Goal: Transaction & Acquisition: Purchase product/service

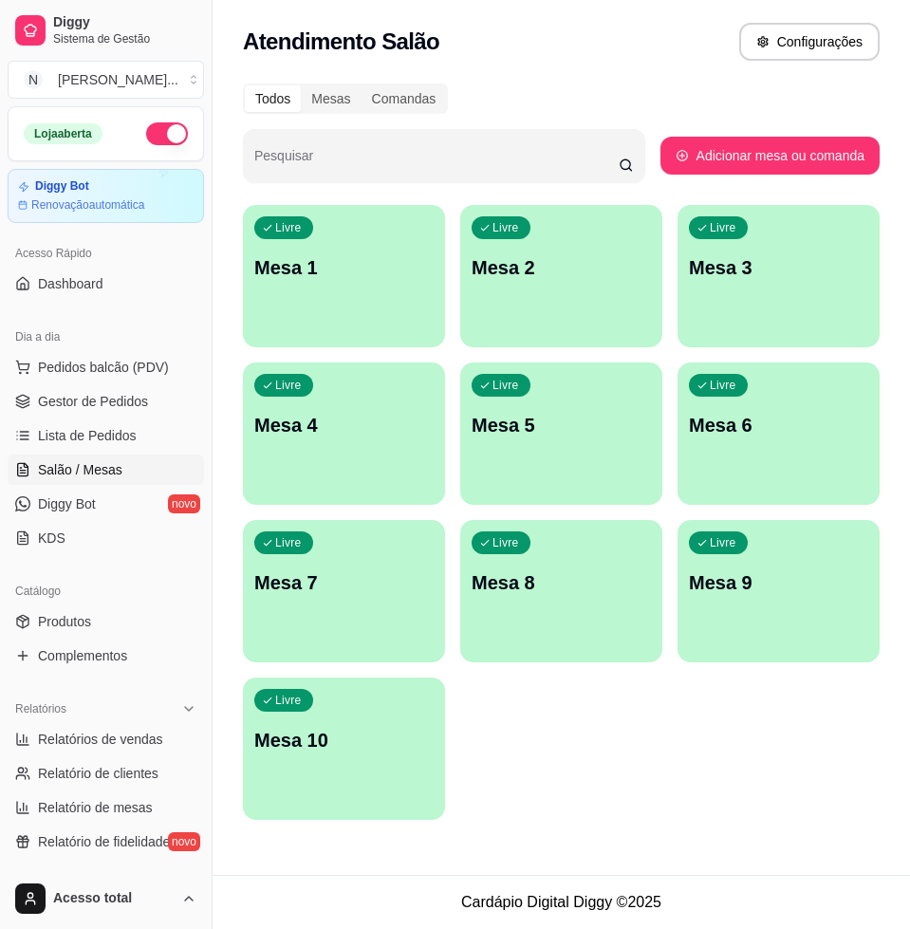
click at [315, 301] on div "Livre Mesa 1" at bounding box center [344, 265] width 202 height 120
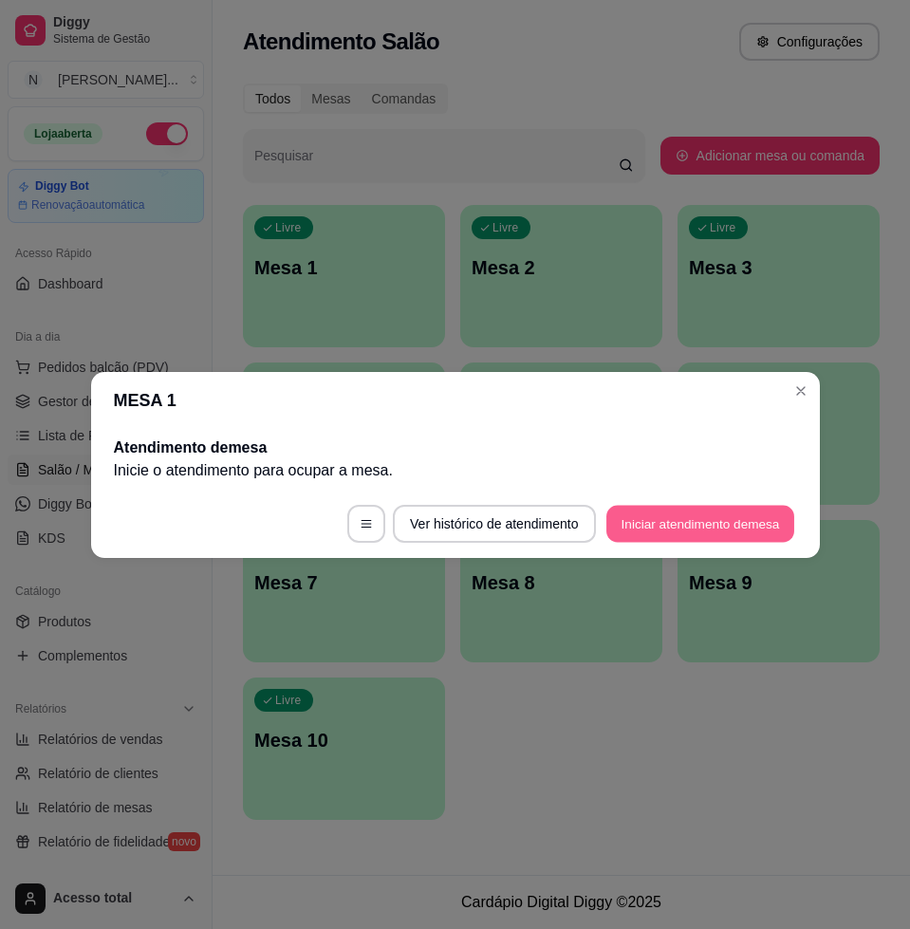
click at [682, 527] on button "Iniciar atendimento de mesa" at bounding box center [700, 523] width 188 height 37
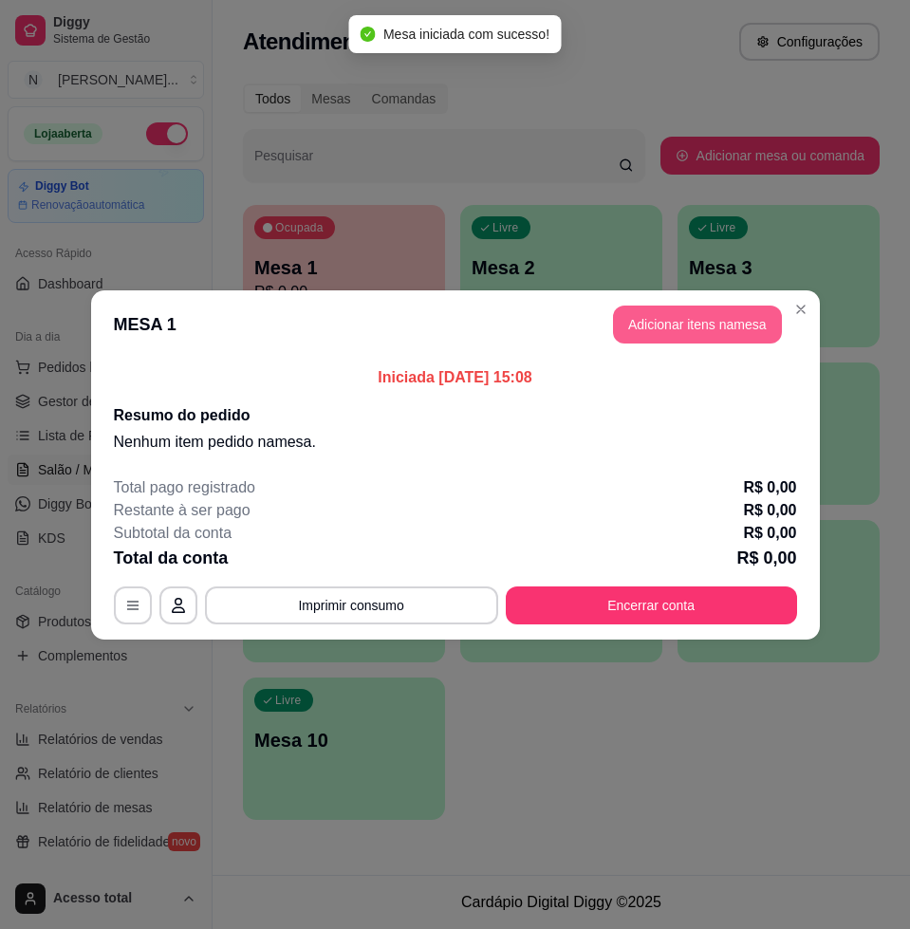
click at [704, 331] on button "Adicionar itens na mesa" at bounding box center [697, 325] width 169 height 38
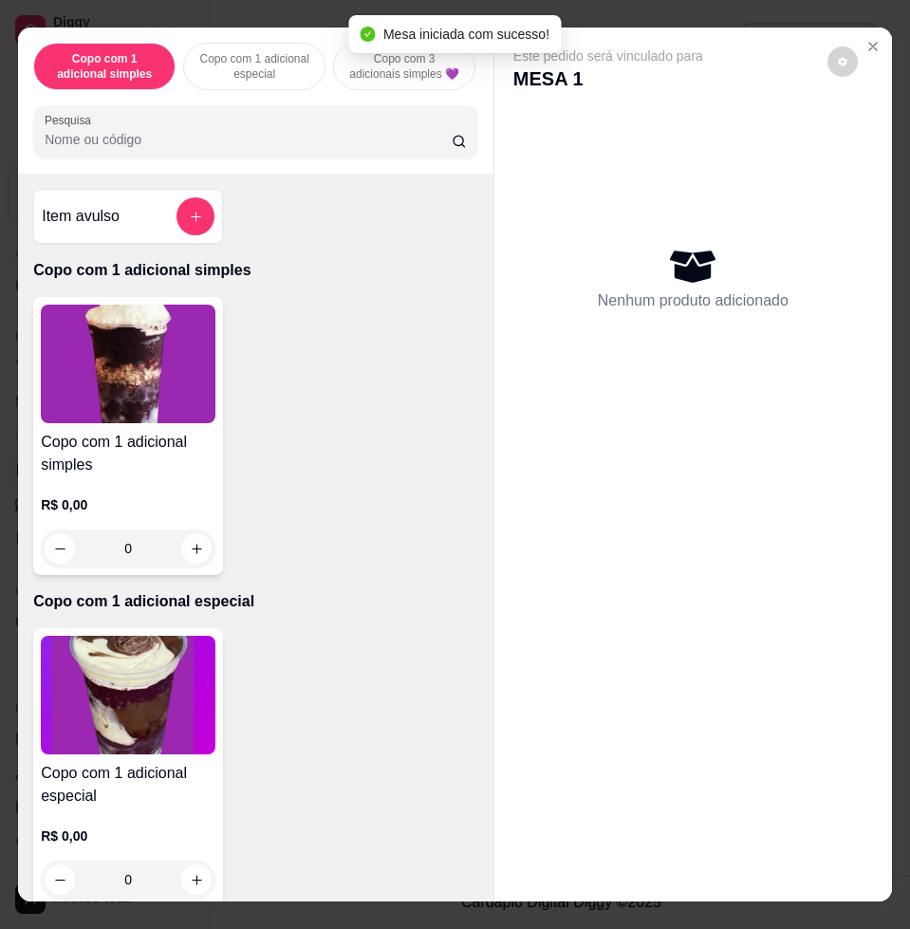
scroll to position [593, 0]
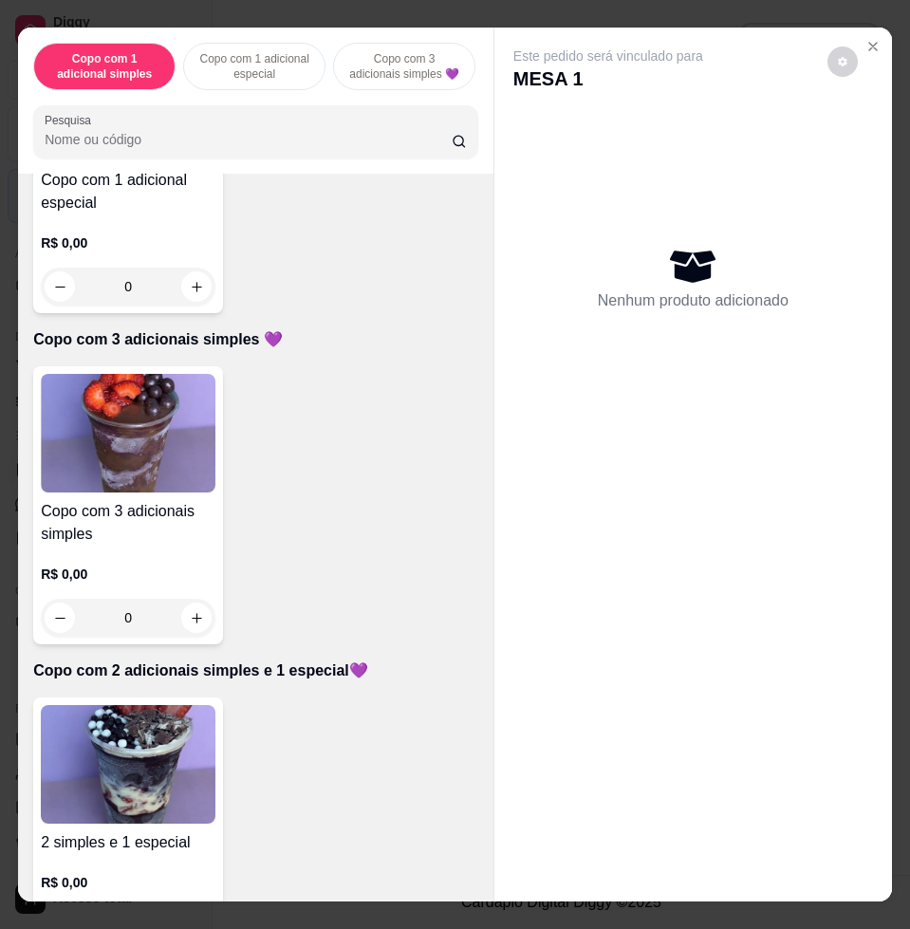
click at [108, 738] on img at bounding box center [128, 764] width 175 height 119
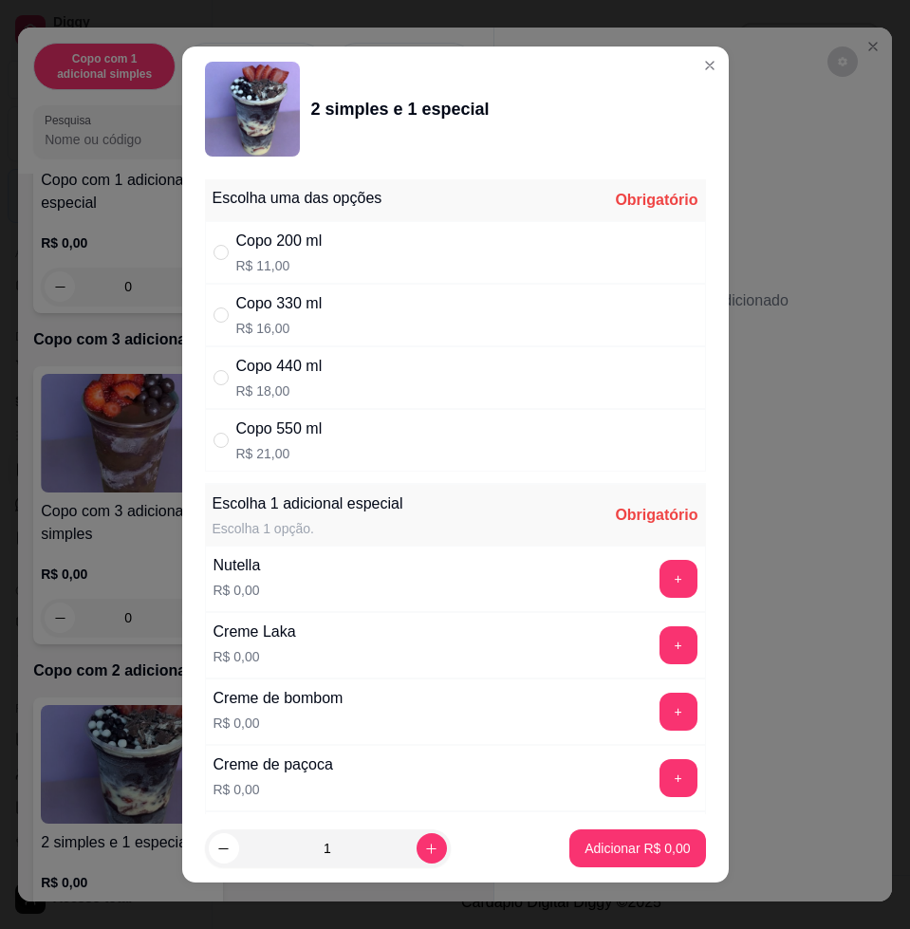
click at [362, 296] on div "Copo 330 ml R$ 16,00" at bounding box center [455, 315] width 501 height 63
radio input "true"
click at [659, 567] on button "+" at bounding box center [677, 579] width 37 height 37
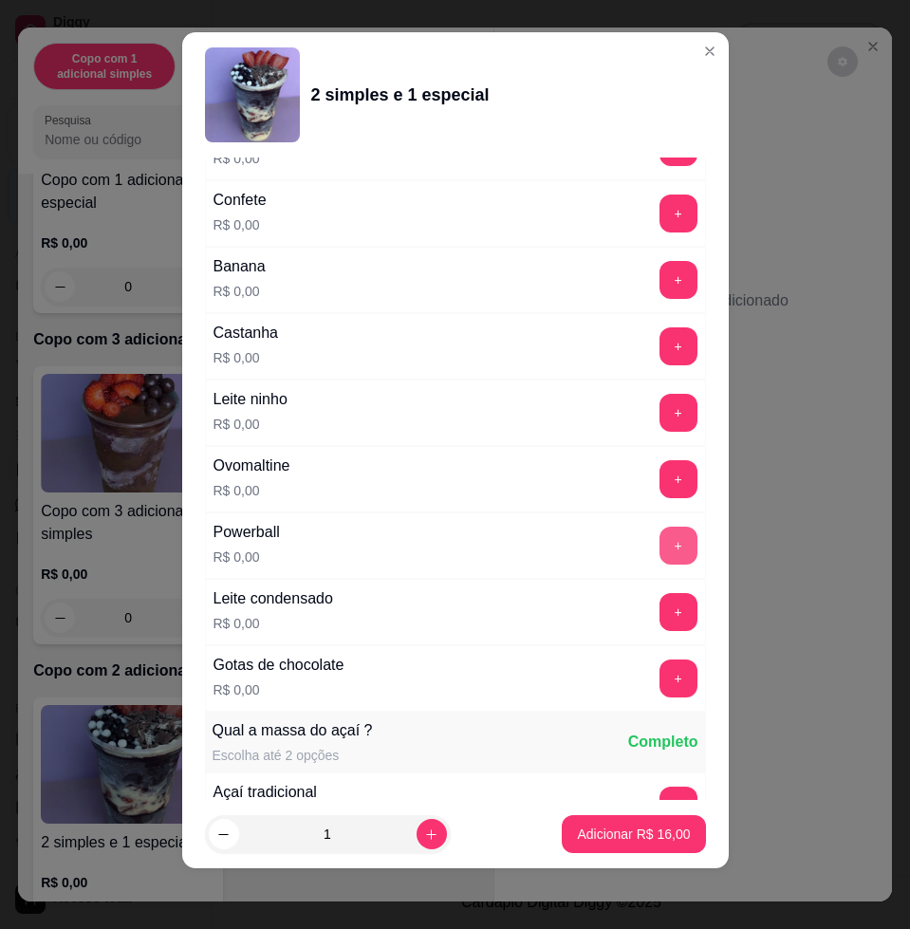
scroll to position [1754, 0]
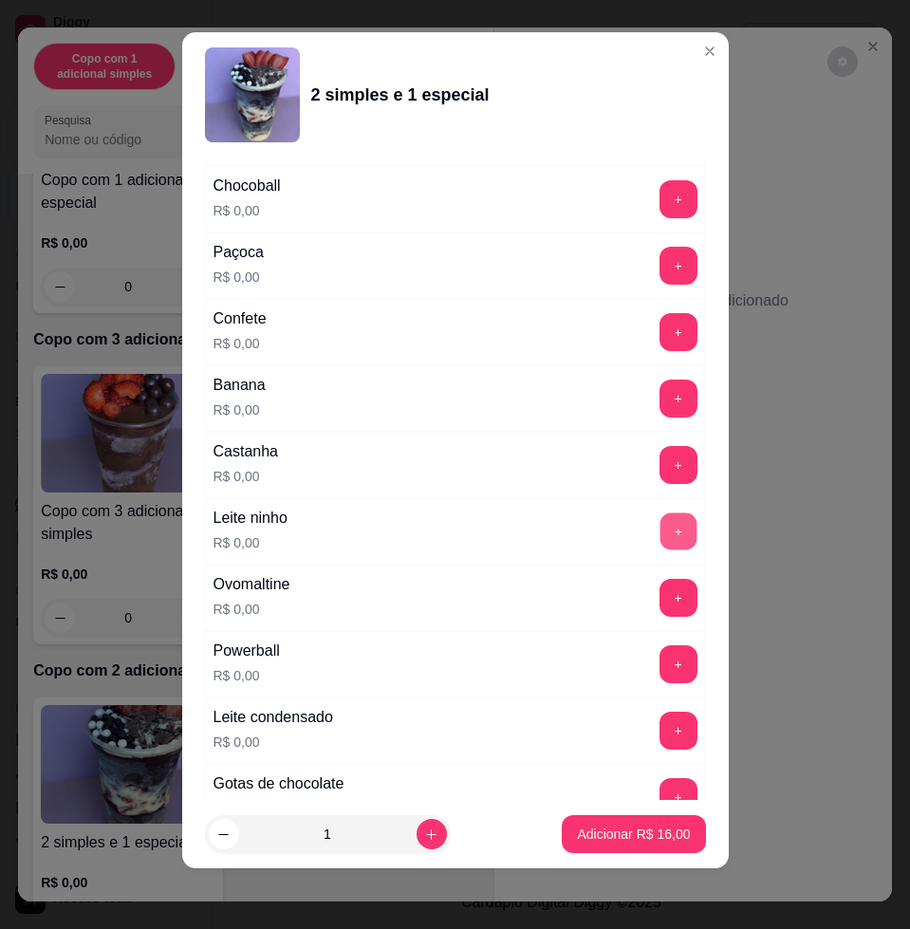
click at [659, 520] on button "+" at bounding box center [677, 531] width 37 height 37
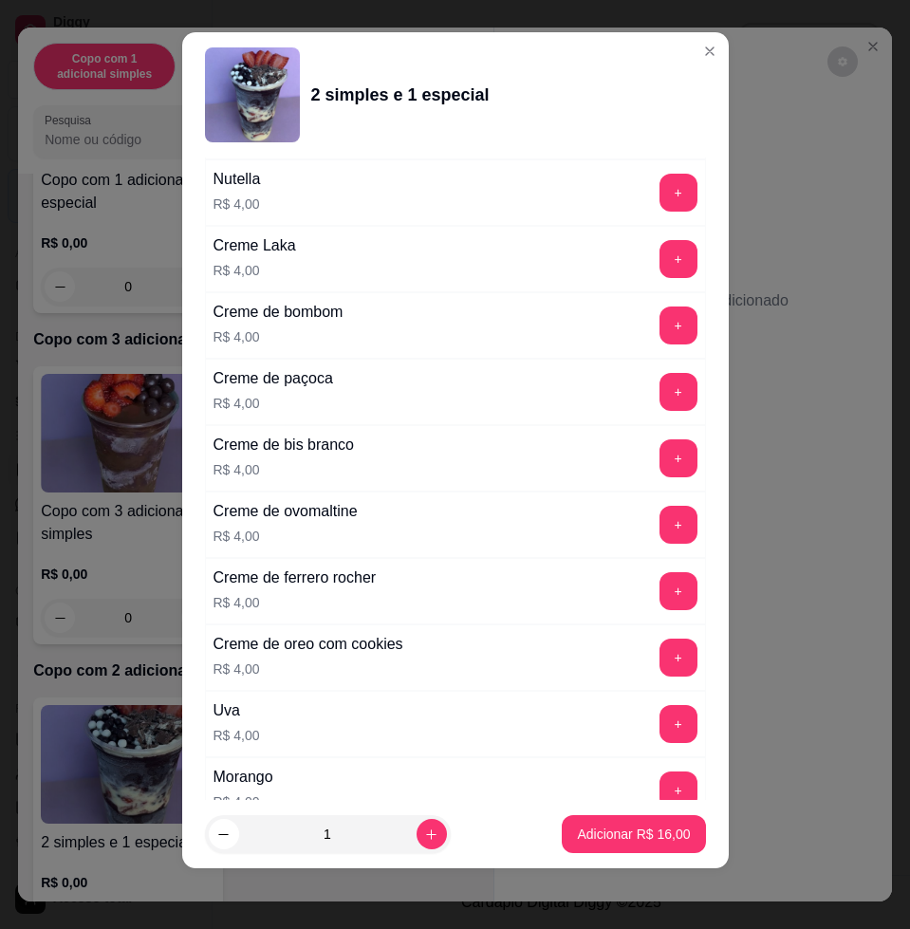
scroll to position [4705, 0]
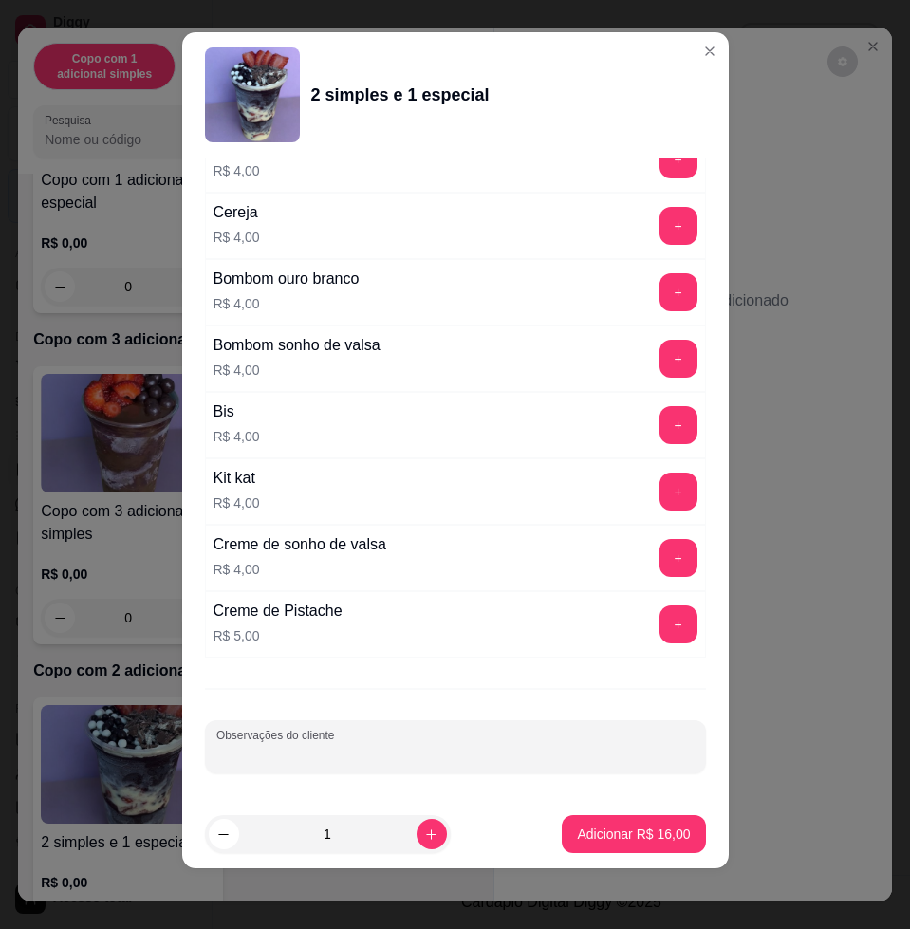
drag, startPoint x: 552, startPoint y: 749, endPoint x: 534, endPoint y: 738, distance: 20.8
click at [545, 747] on input "Observações do cliente" at bounding box center [455, 754] width 478 height 19
type input "[PERSON_NAME]"
click at [636, 823] on button "Adicionar R$ 16,00" at bounding box center [633, 834] width 143 height 38
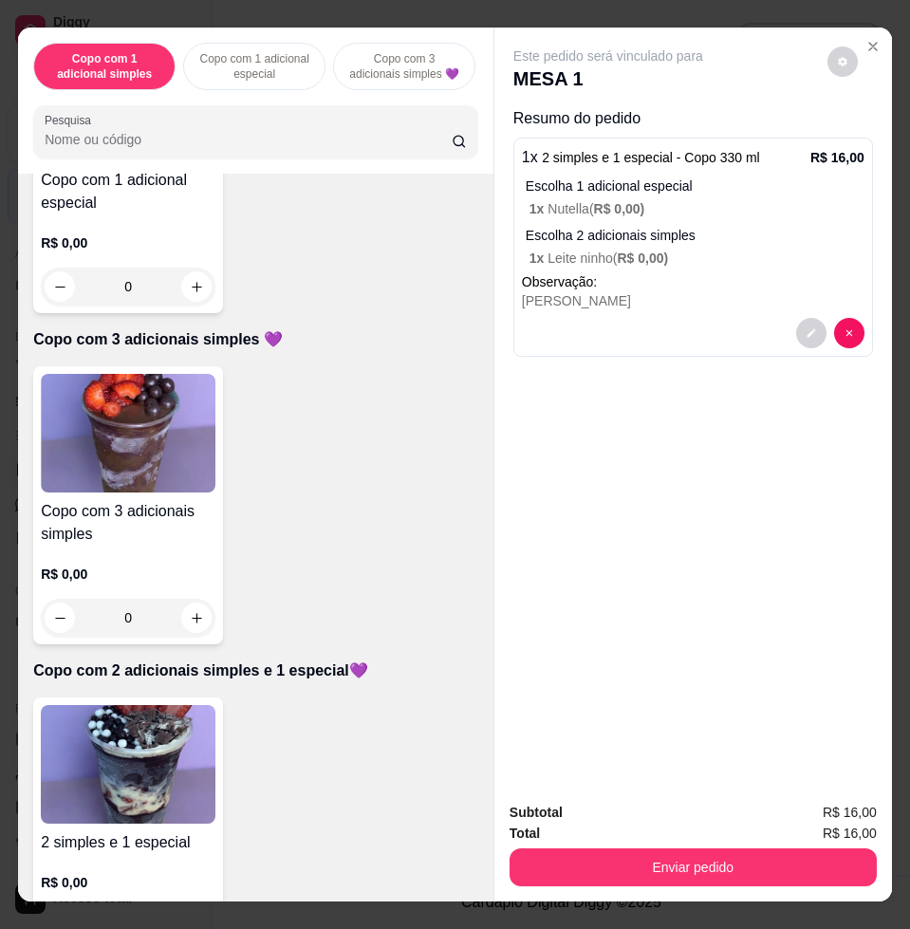
scroll to position [830, 0]
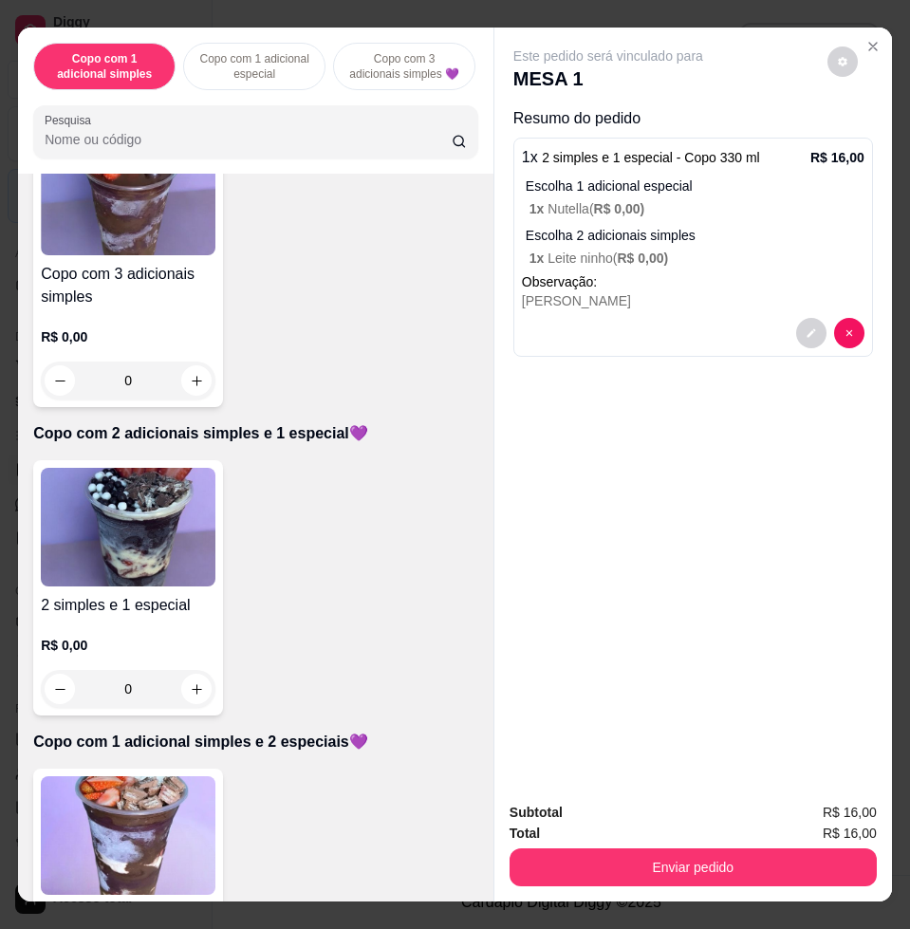
click at [113, 586] on img at bounding box center [128, 527] width 175 height 119
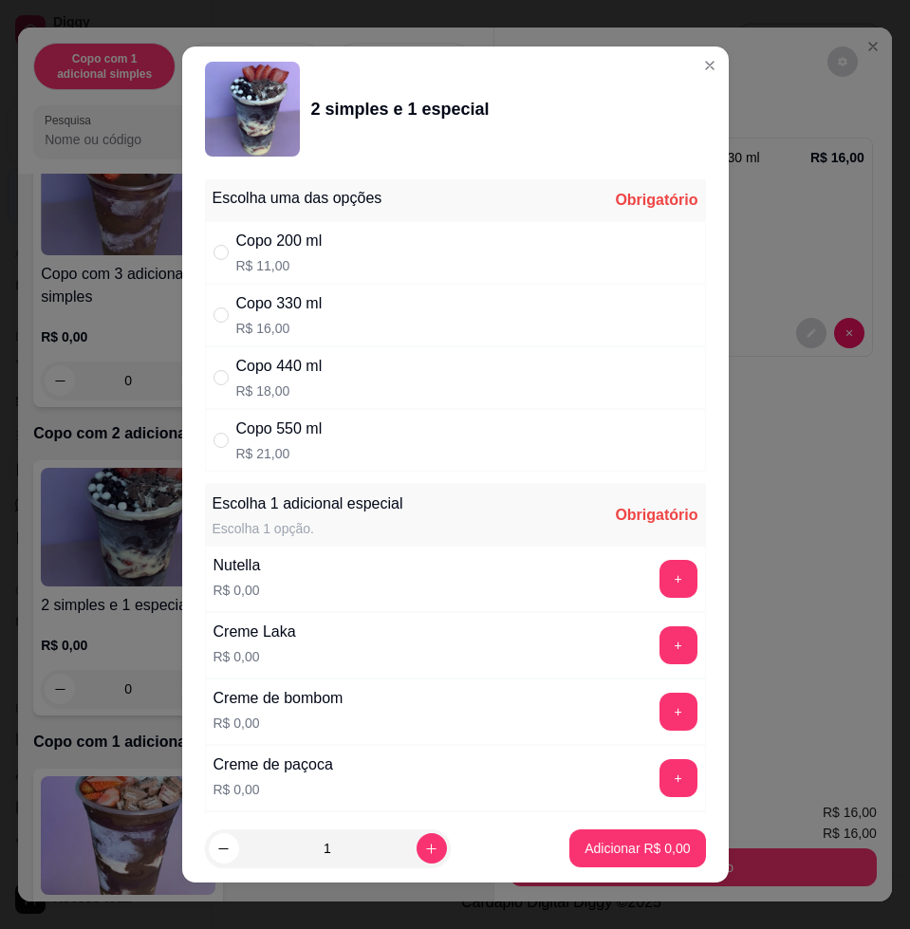
click at [504, 316] on div "Copo 330 ml R$ 16,00" at bounding box center [455, 315] width 501 height 63
radio input "true"
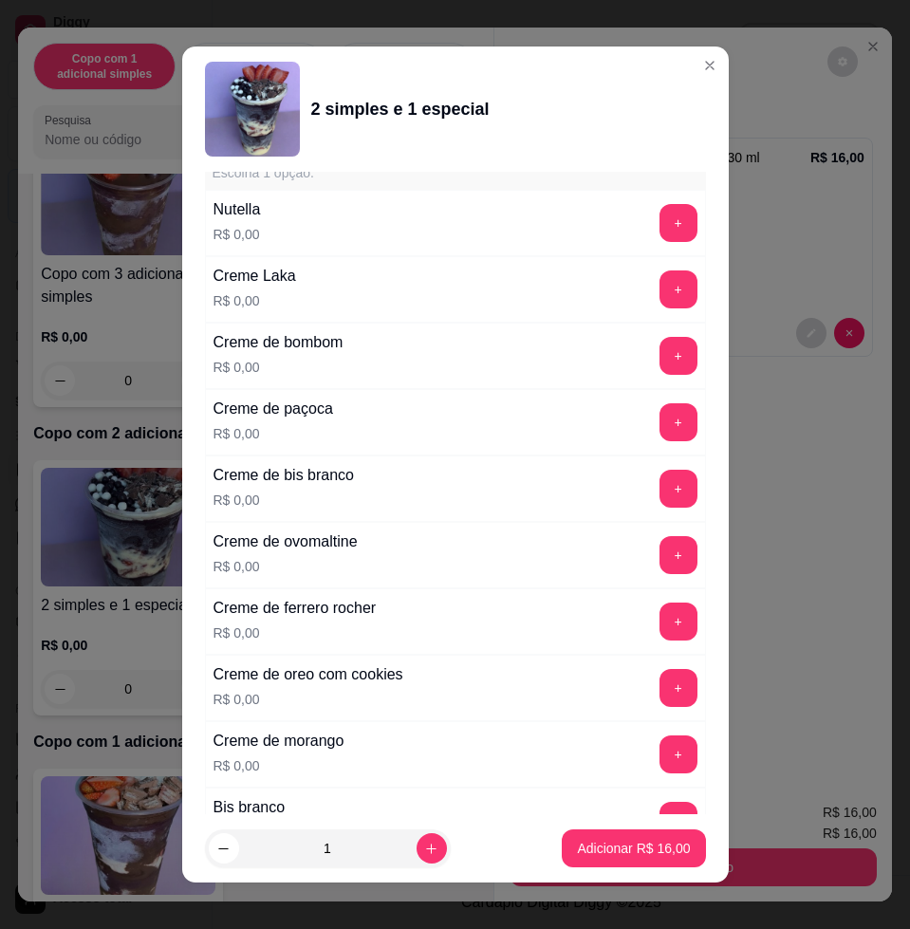
click at [657, 488] on div "+" at bounding box center [678, 489] width 53 height 38
click at [659, 489] on button "+" at bounding box center [677, 489] width 37 height 37
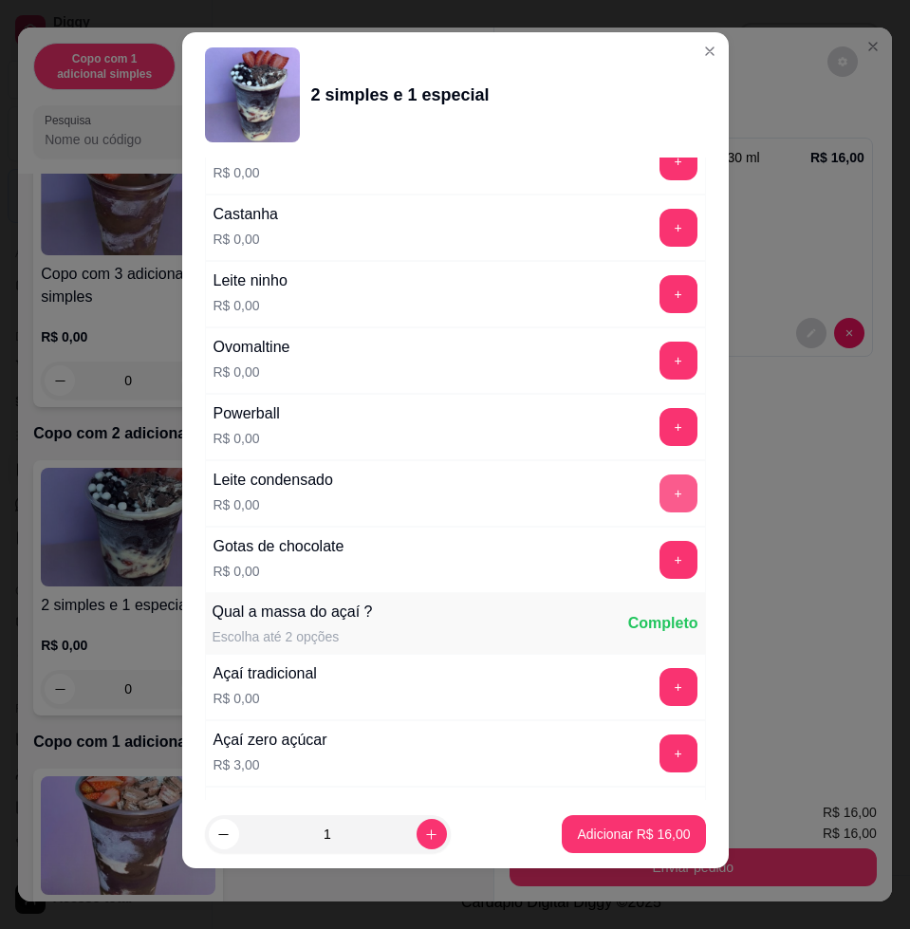
scroll to position [1636, 0]
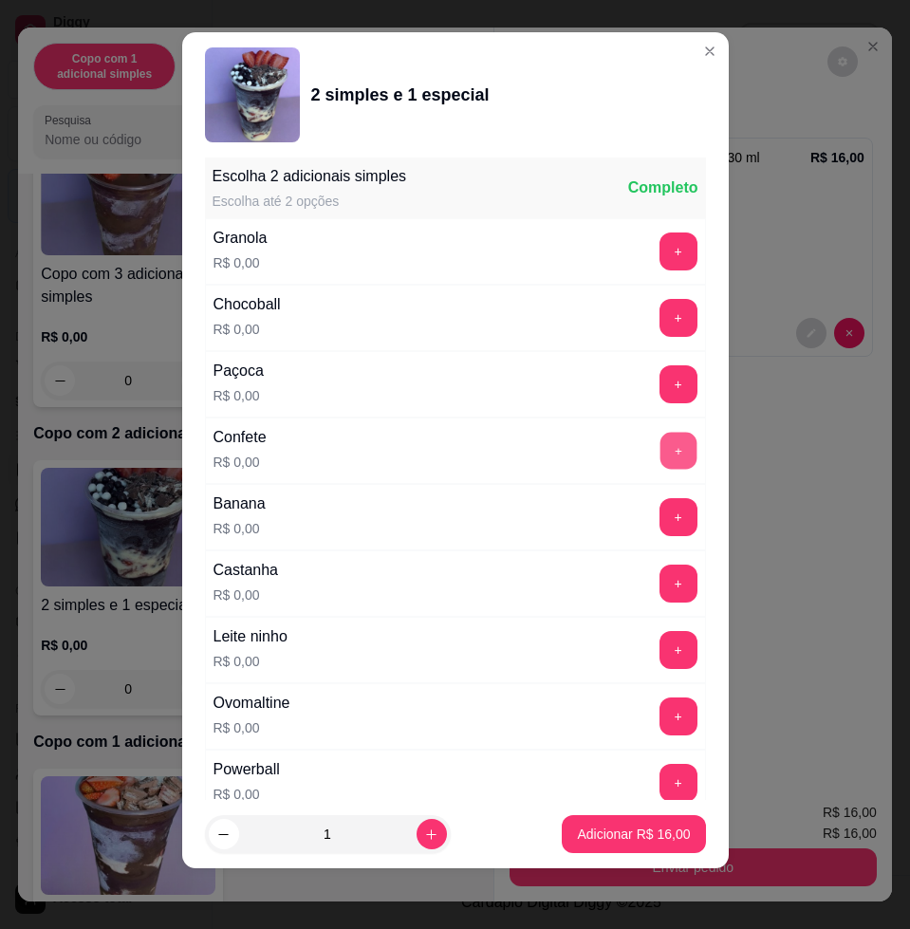
click at [659, 464] on button "+" at bounding box center [677, 451] width 37 height 37
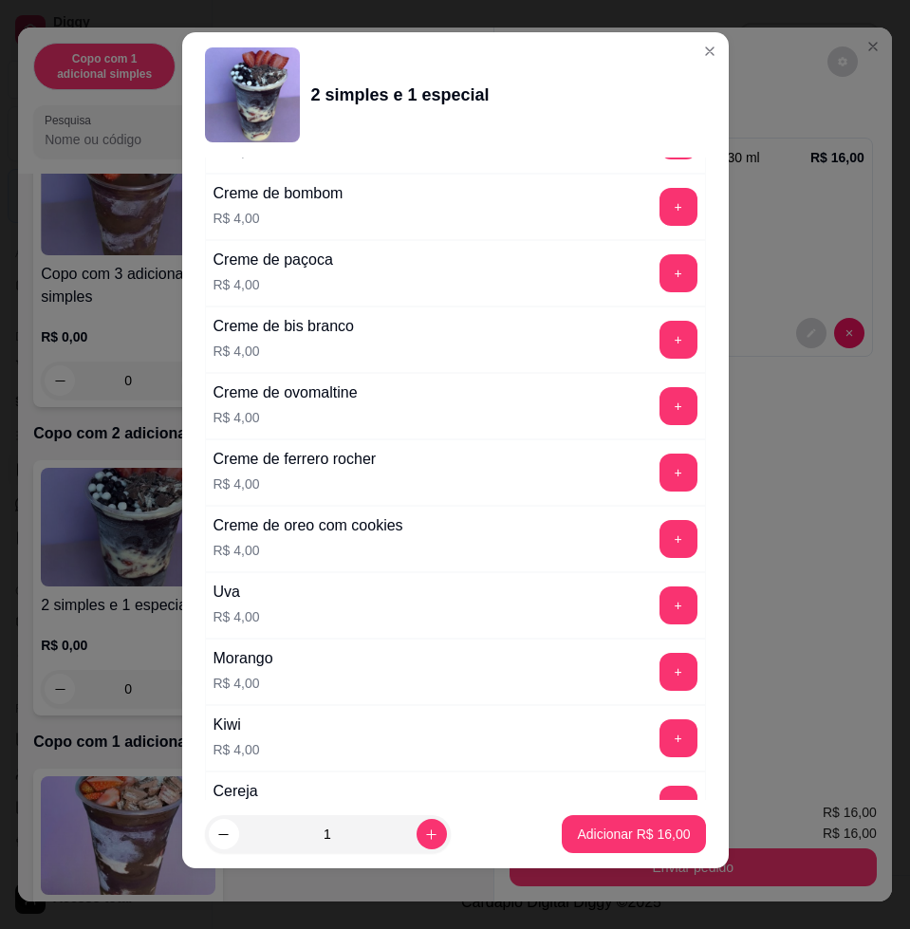
scroll to position [4705, 0]
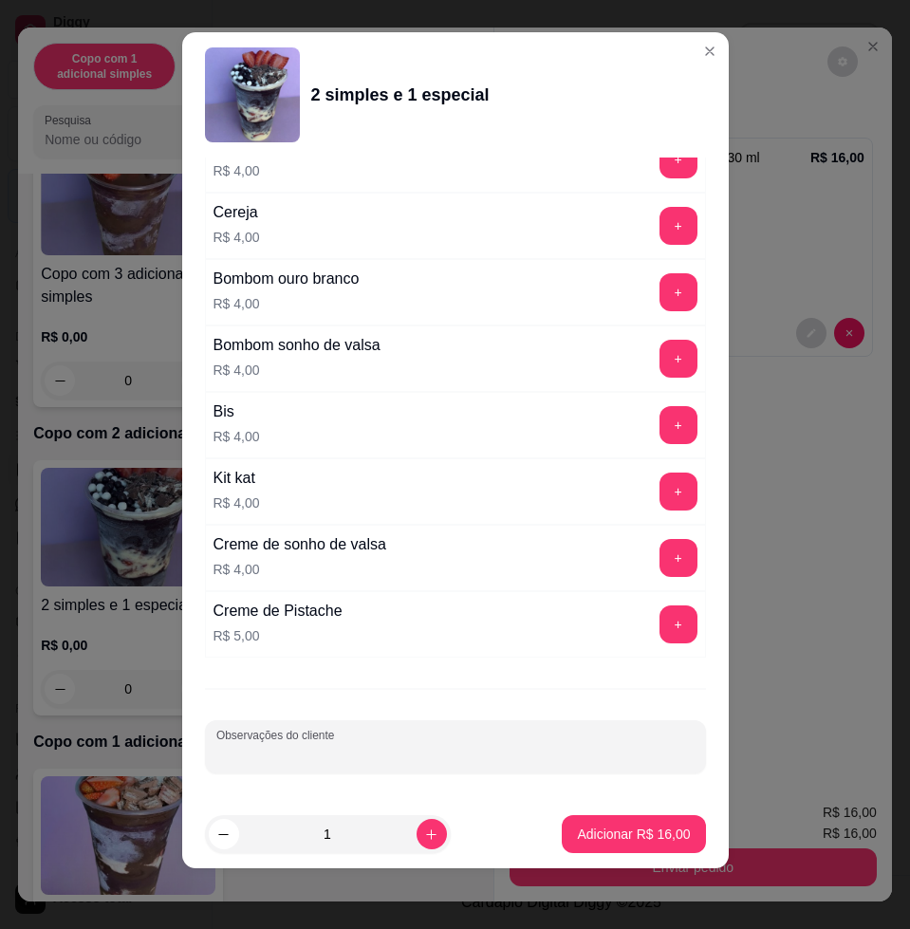
click at [460, 751] on input "Observações do cliente" at bounding box center [455, 754] width 478 height 19
click at [240, 755] on input "mariaedurada" at bounding box center [455, 754] width 478 height 19
type input "[PERSON_NAME]"
click at [579, 825] on p "Adicionar R$ 16,00" at bounding box center [634, 834] width 110 height 18
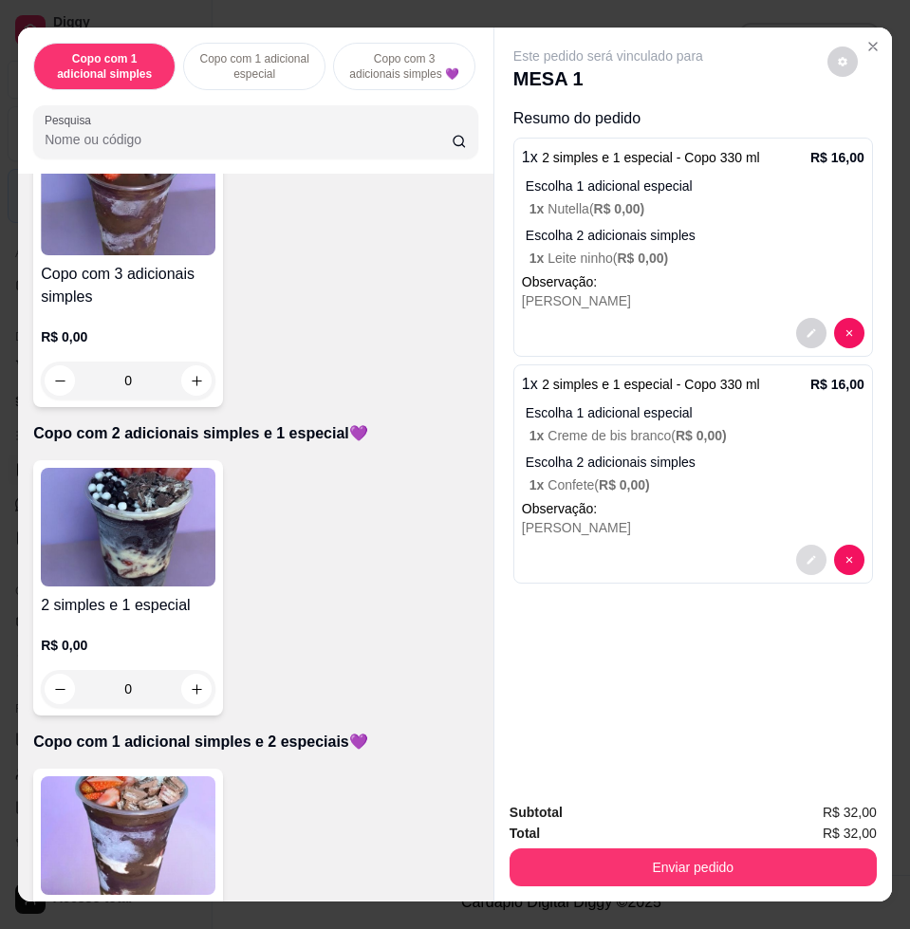
click at [806, 554] on icon "decrease-product-quantity" at bounding box center [811, 559] width 11 height 11
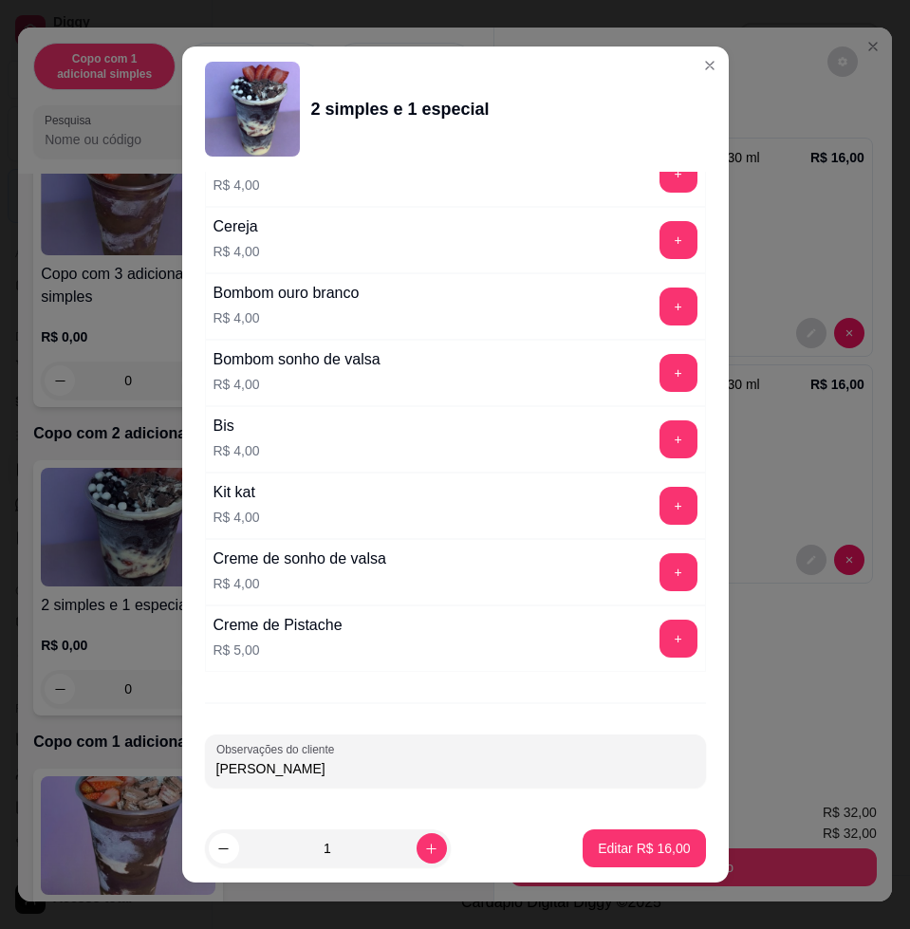
click at [275, 771] on input "[PERSON_NAME]" at bounding box center [455, 768] width 478 height 19
type input "[PERSON_NAME]"
click at [598, 848] on p "Editar R$ 16,00" at bounding box center [644, 848] width 92 height 19
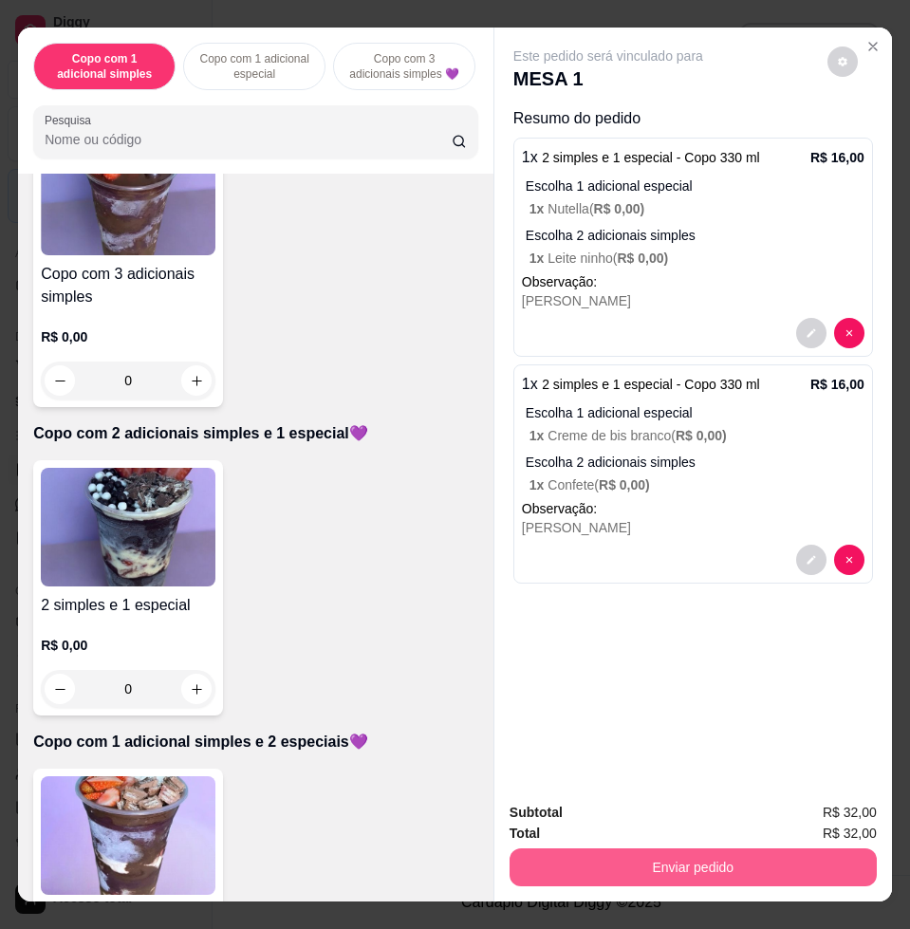
click at [662, 862] on button "Enviar pedido" at bounding box center [693, 867] width 367 height 38
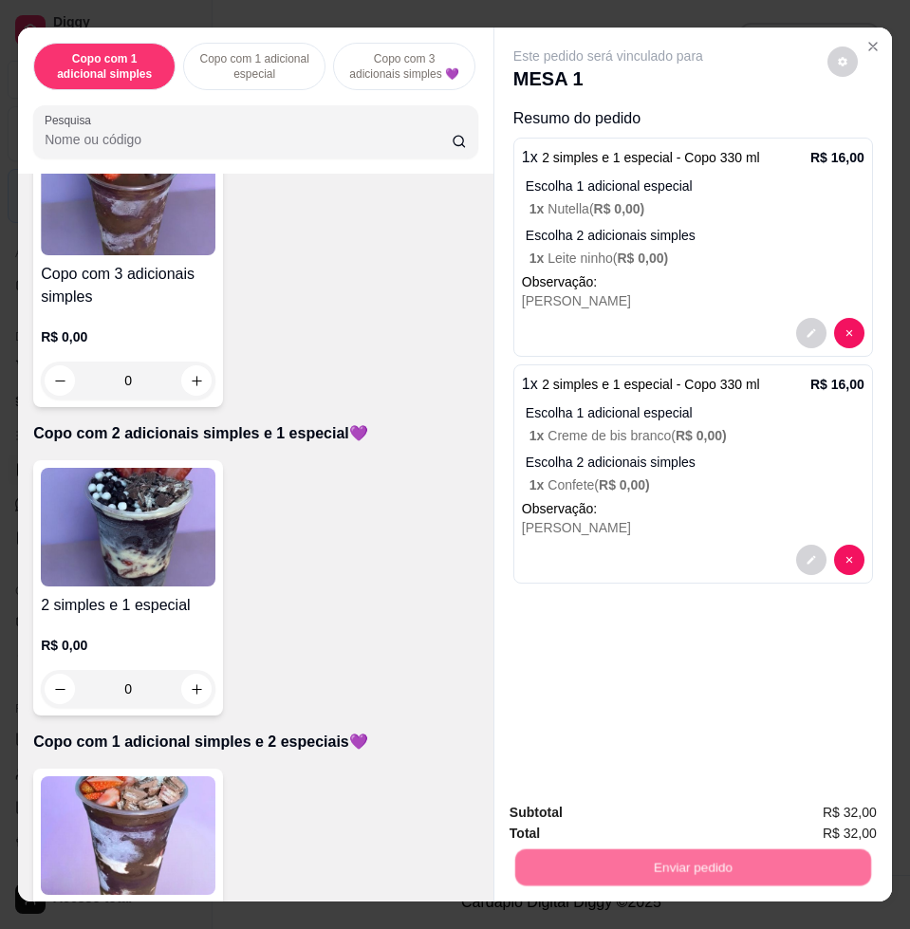
click at [599, 814] on button "Não registrar e enviar pedido" at bounding box center [627, 811] width 197 height 36
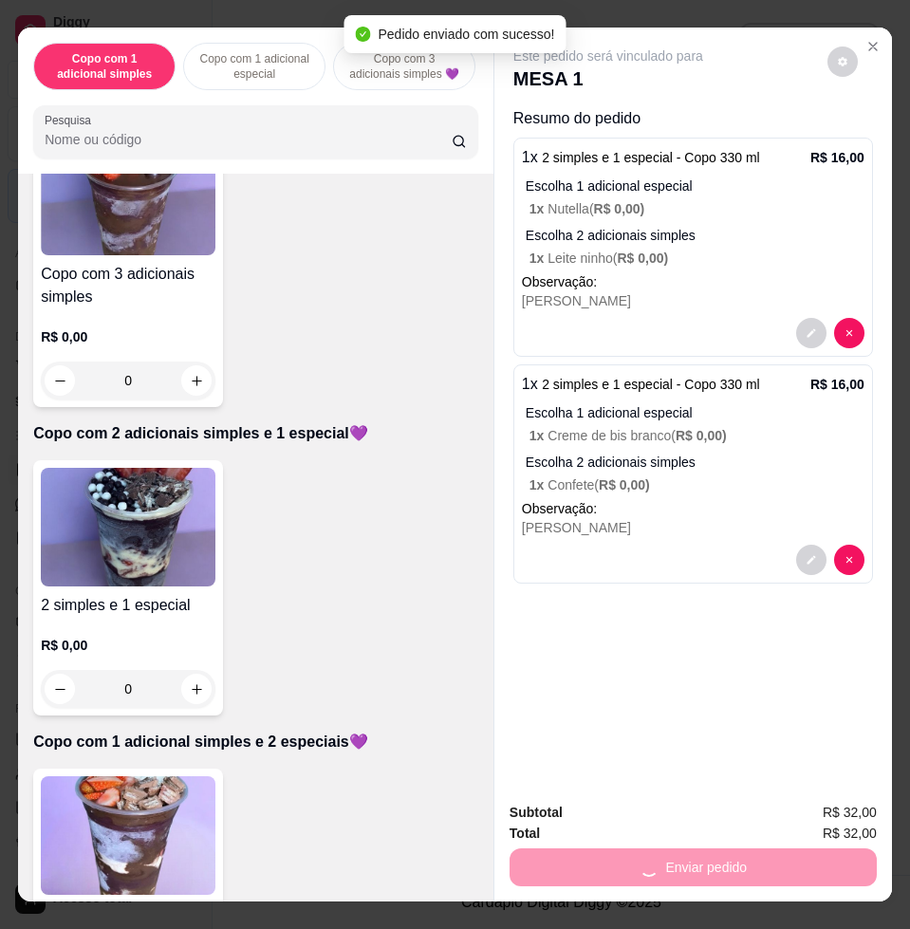
drag, startPoint x: 596, startPoint y: 801, endPoint x: 762, endPoint y: 847, distance: 172.4
click at [762, 847] on div "Enviar pedido" at bounding box center [693, 865] width 367 height 43
